Goal: Information Seeking & Learning: Learn about a topic

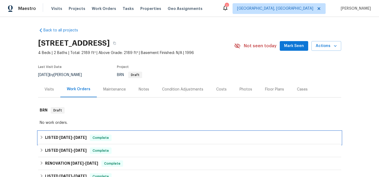
click at [83, 135] on span "[DATE]" at bounding box center [80, 137] width 13 height 4
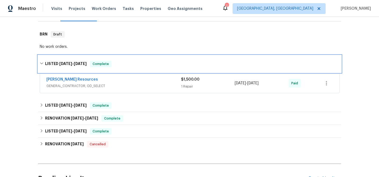
scroll to position [77, 0]
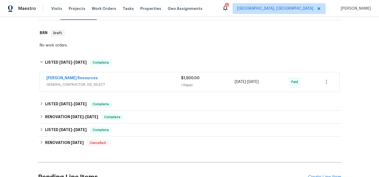
click at [185, 82] on div "$1,500.00 1 Repair" at bounding box center [208, 81] width 54 height 13
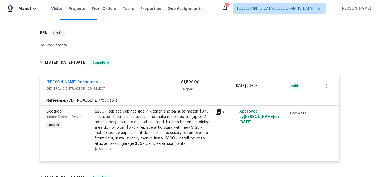
click at [218, 112] on icon at bounding box center [218, 111] width 5 height 5
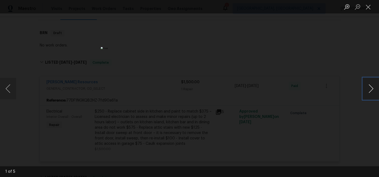
click at [373, 89] on button "Next image" at bounding box center [371, 88] width 16 height 21
click at [374, 89] on button "Next image" at bounding box center [371, 88] width 16 height 21
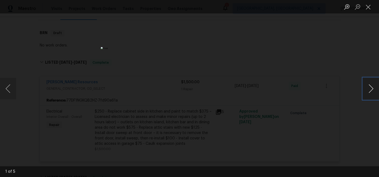
click at [373, 89] on button "Next image" at bounding box center [371, 88] width 16 height 21
click at [367, 6] on button "Close lightbox" at bounding box center [368, 6] width 11 height 9
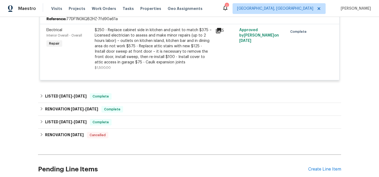
scroll to position [159, 0]
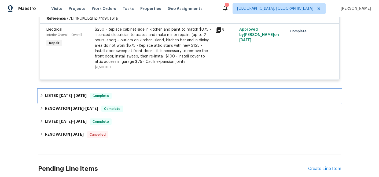
click at [168, 93] on div "LISTED [DATE] - [DATE] Complete" at bounding box center [190, 96] width 300 height 6
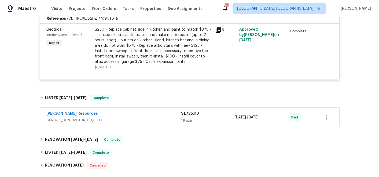
click at [186, 118] on div "1 Repair" at bounding box center [208, 120] width 54 height 5
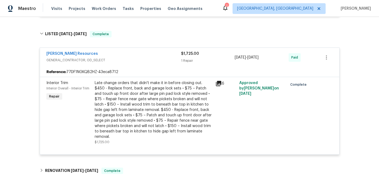
scroll to position [222, 0]
click at [218, 84] on icon at bounding box center [218, 84] width 6 height 6
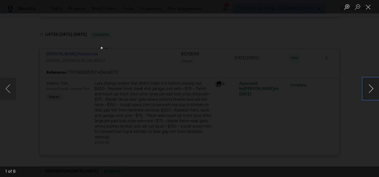
click at [368, 89] on button "Next image" at bounding box center [371, 88] width 16 height 21
click at [369, 89] on button "Next image" at bounding box center [371, 88] width 16 height 21
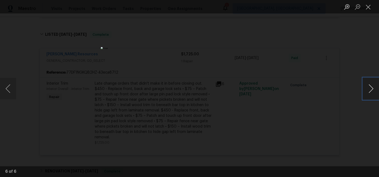
click at [369, 89] on button "Next image" at bounding box center [371, 88] width 16 height 21
click at [370, 89] on button "Next image" at bounding box center [371, 88] width 16 height 21
click at [368, 6] on button "Close lightbox" at bounding box center [368, 6] width 11 height 9
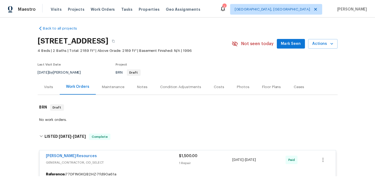
scroll to position [0, 0]
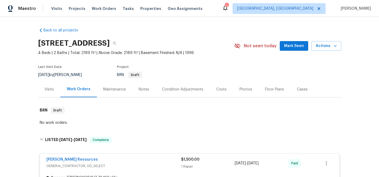
click at [145, 87] on div "Notes" at bounding box center [144, 89] width 10 height 5
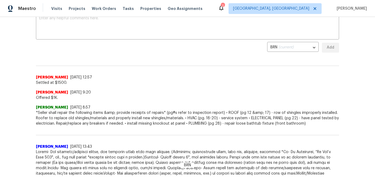
scroll to position [26, 0]
